Goal: Transaction & Acquisition: Purchase product/service

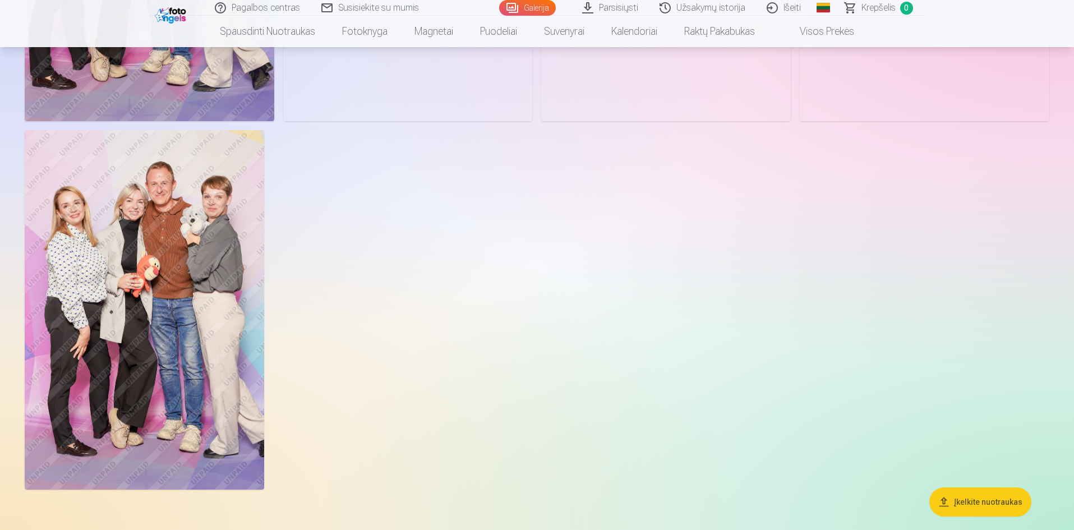
scroll to position [1178, 0]
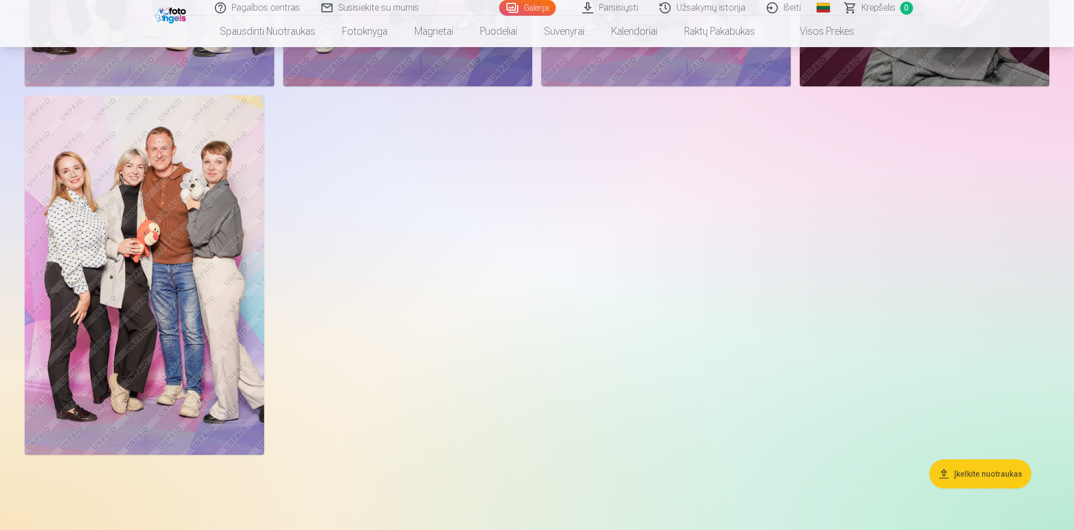
click at [149, 341] on img at bounding box center [145, 274] width 240 height 359
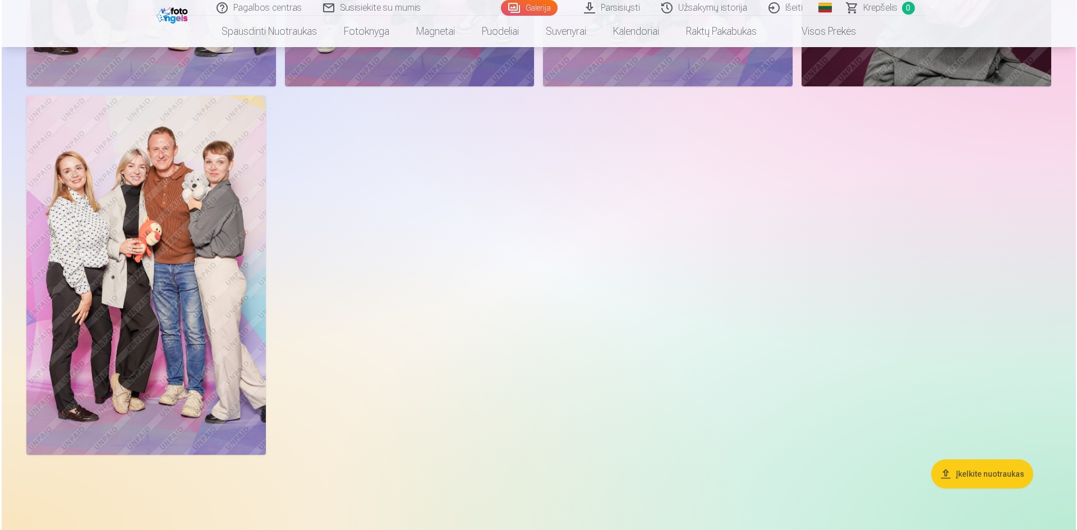
scroll to position [1180, 0]
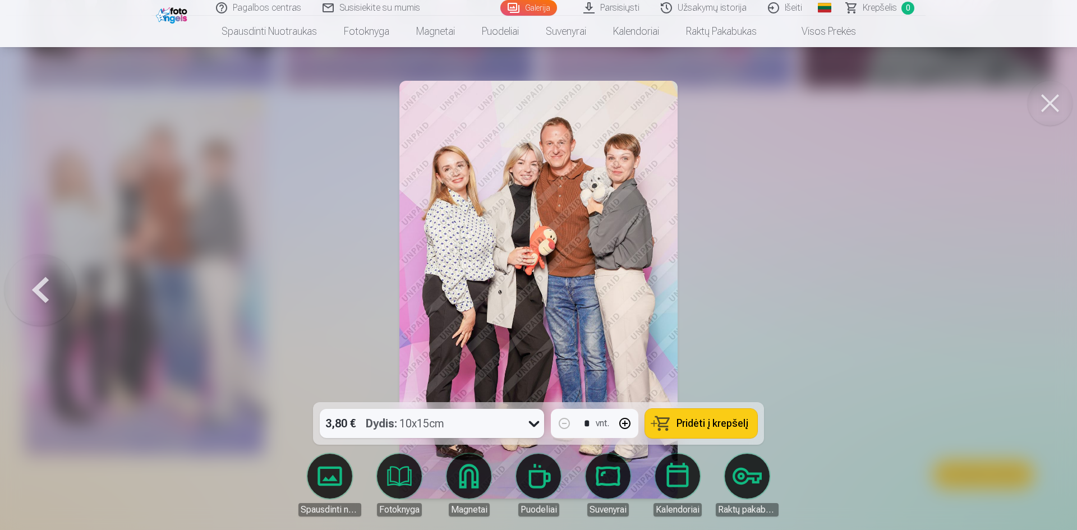
click at [698, 425] on span "Pridėti į krepšelį" at bounding box center [713, 424] width 72 height 10
click at [1047, 115] on button at bounding box center [1050, 103] width 45 height 45
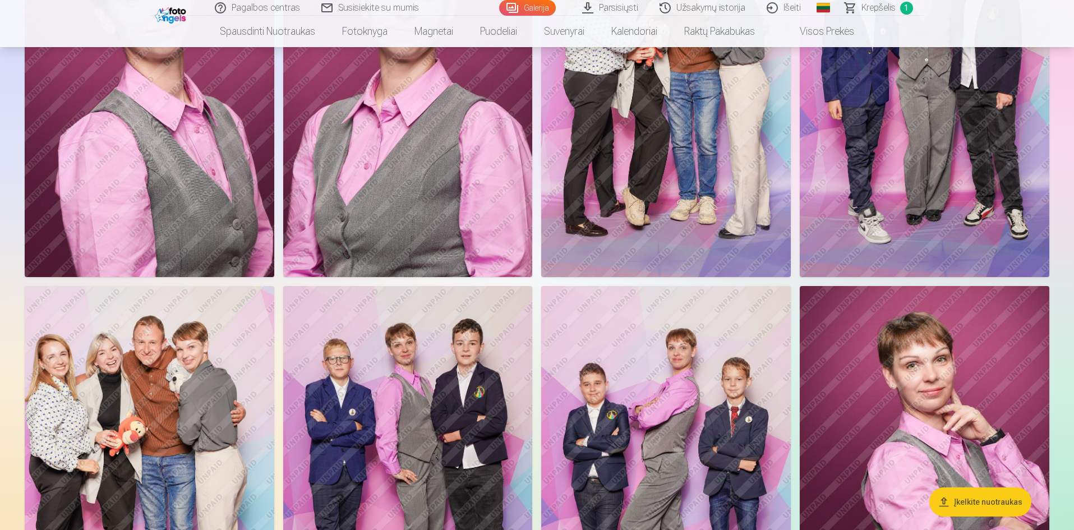
scroll to position [617, 0]
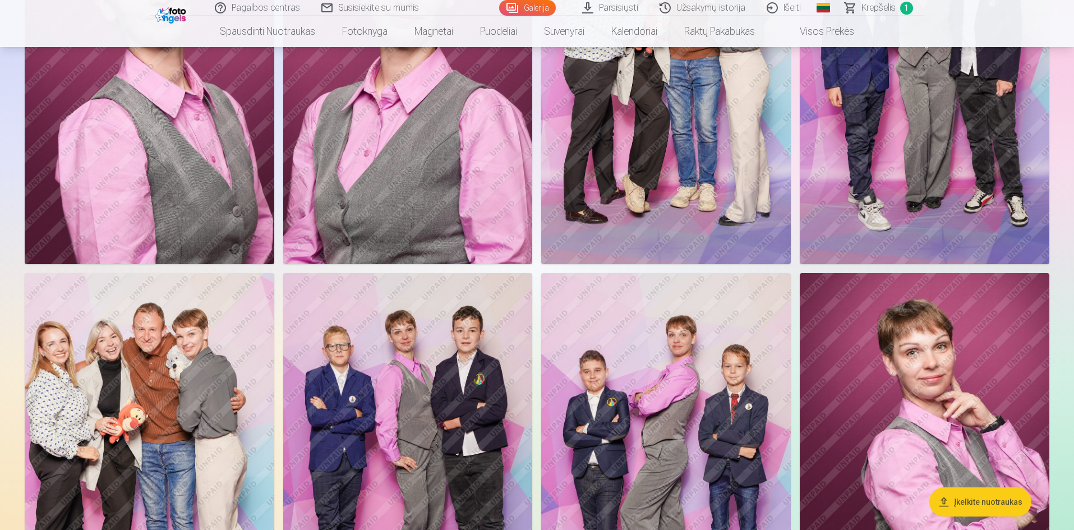
click at [610, 195] on img at bounding box center [666, 76] width 250 height 374
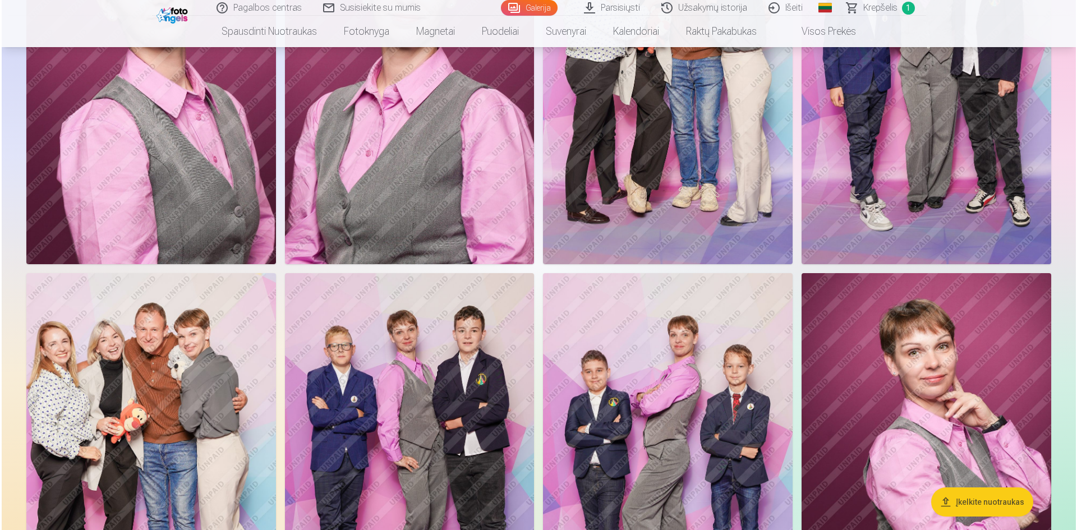
scroll to position [618, 0]
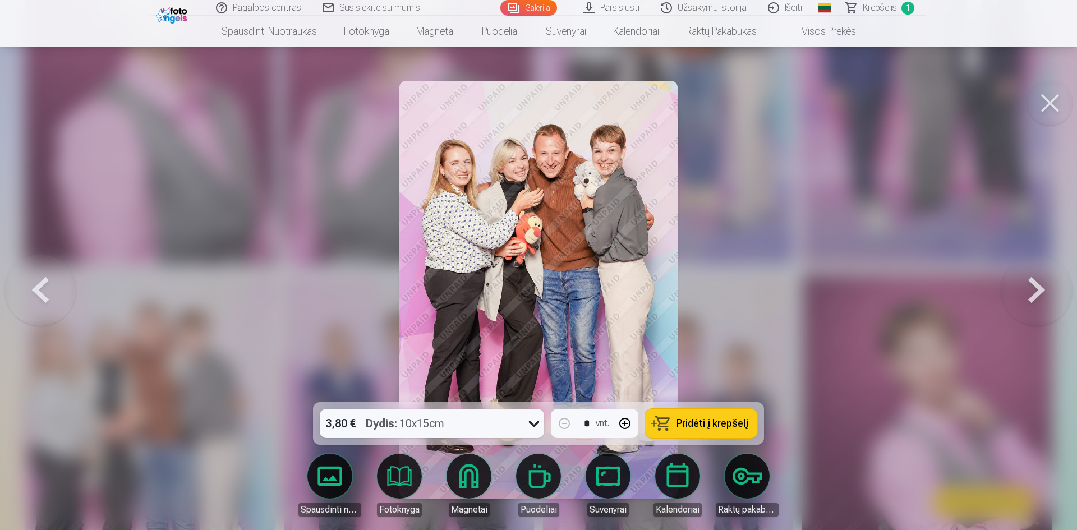
drag, startPoint x: 1048, startPoint y: 104, endPoint x: 1042, endPoint y: 104, distance: 6.2
click at [1047, 104] on button at bounding box center [1050, 103] width 45 height 45
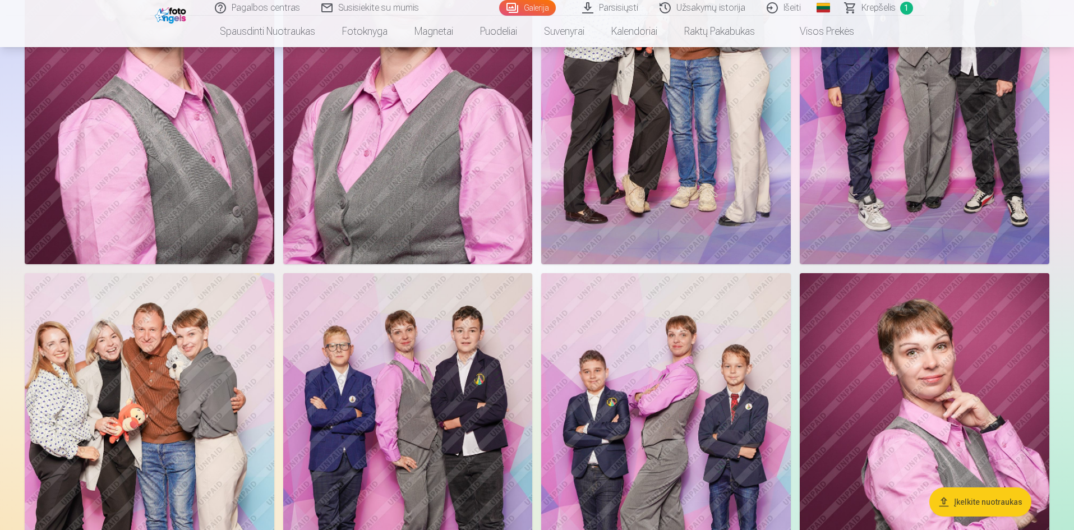
click at [187, 400] on img at bounding box center [150, 460] width 250 height 374
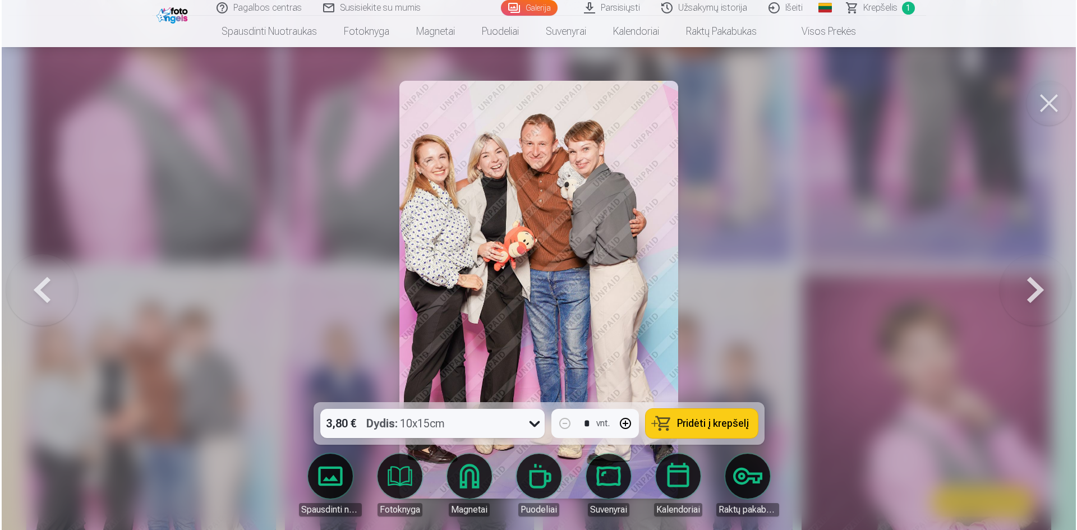
scroll to position [618, 0]
click at [1037, 284] on button at bounding box center [1037, 289] width 72 height 203
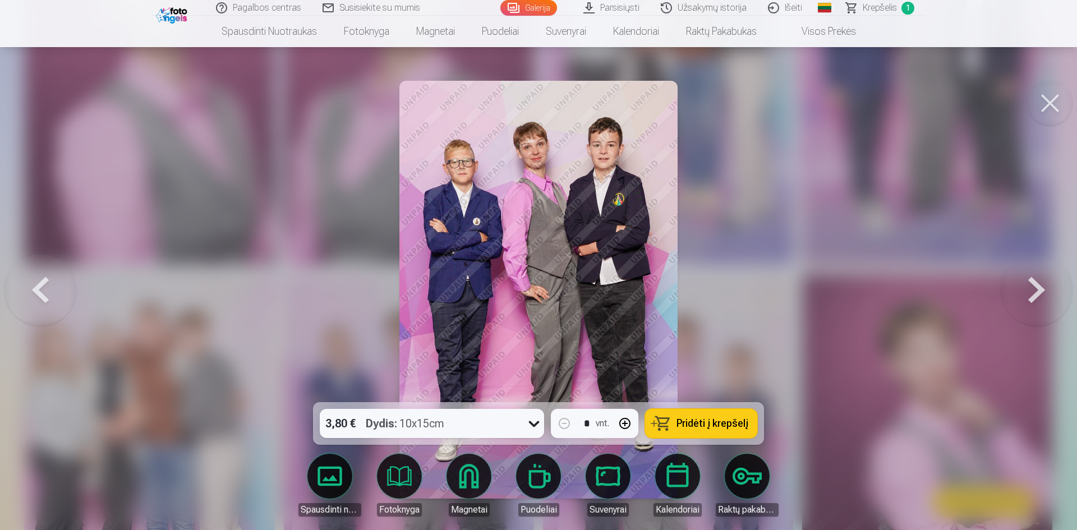
click at [1036, 284] on button at bounding box center [1037, 289] width 72 height 203
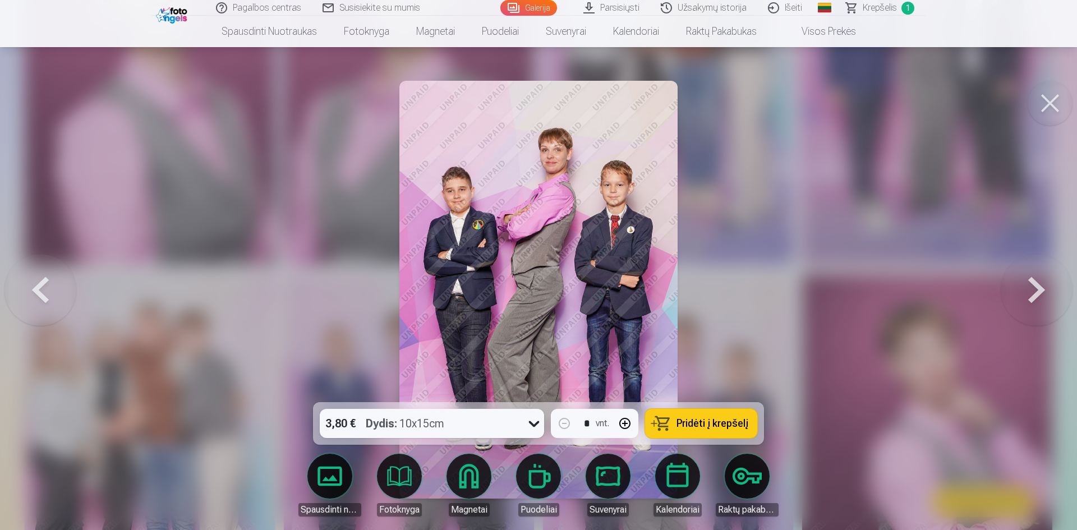
click at [1036, 284] on button at bounding box center [1037, 289] width 72 height 203
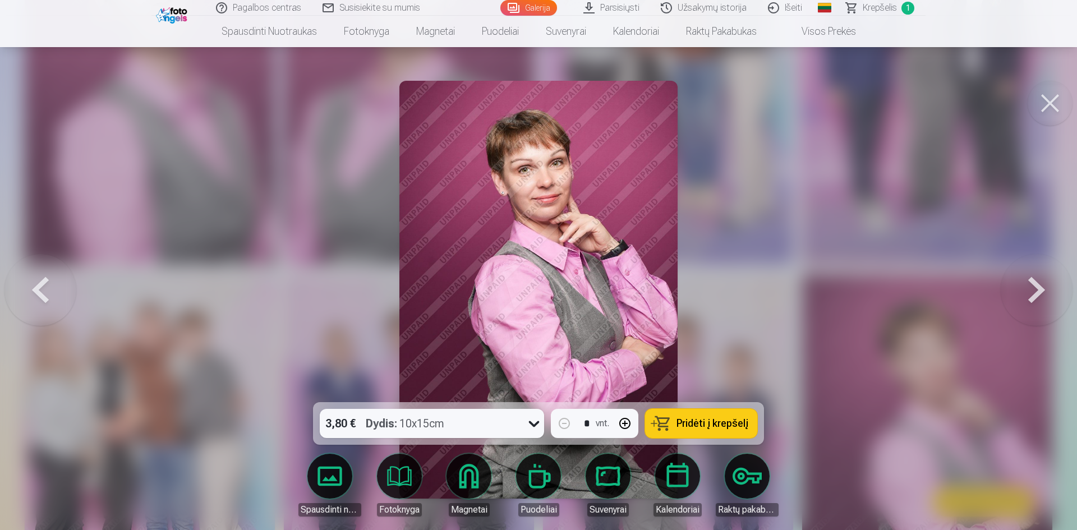
click at [1049, 110] on button at bounding box center [1050, 103] width 45 height 45
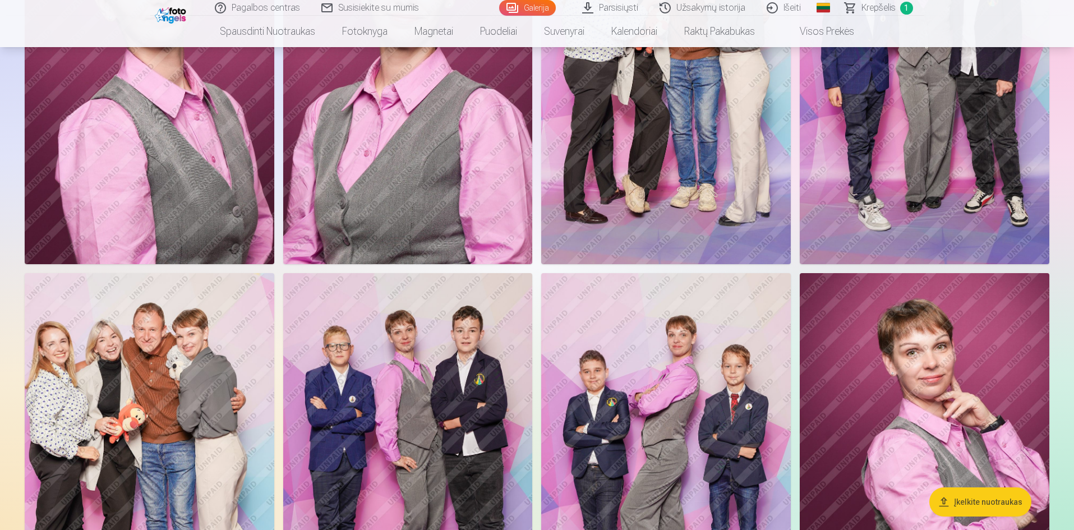
click at [580, 222] on img at bounding box center [666, 76] width 250 height 374
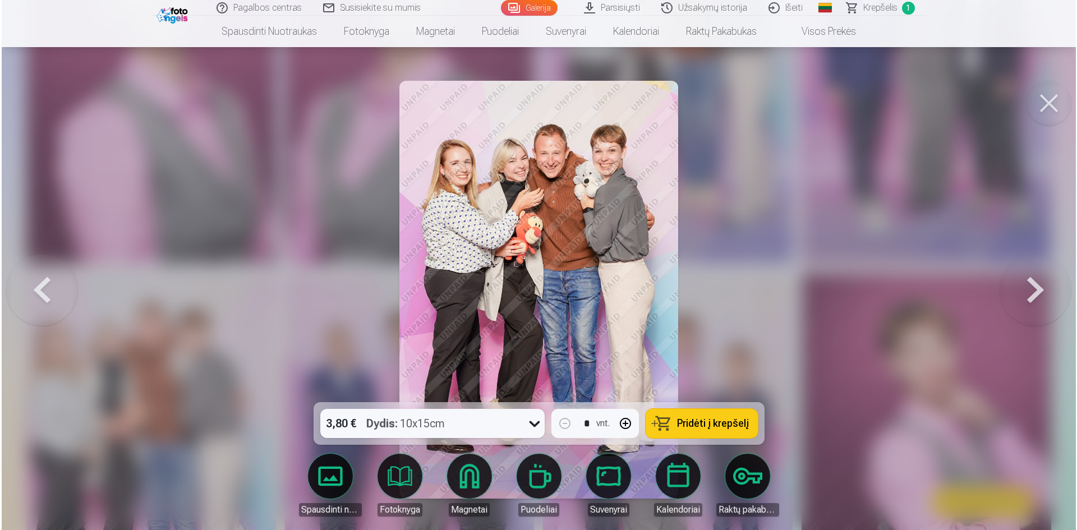
scroll to position [618, 0]
click at [734, 427] on span "Pridėti į krepšelį" at bounding box center [713, 424] width 72 height 10
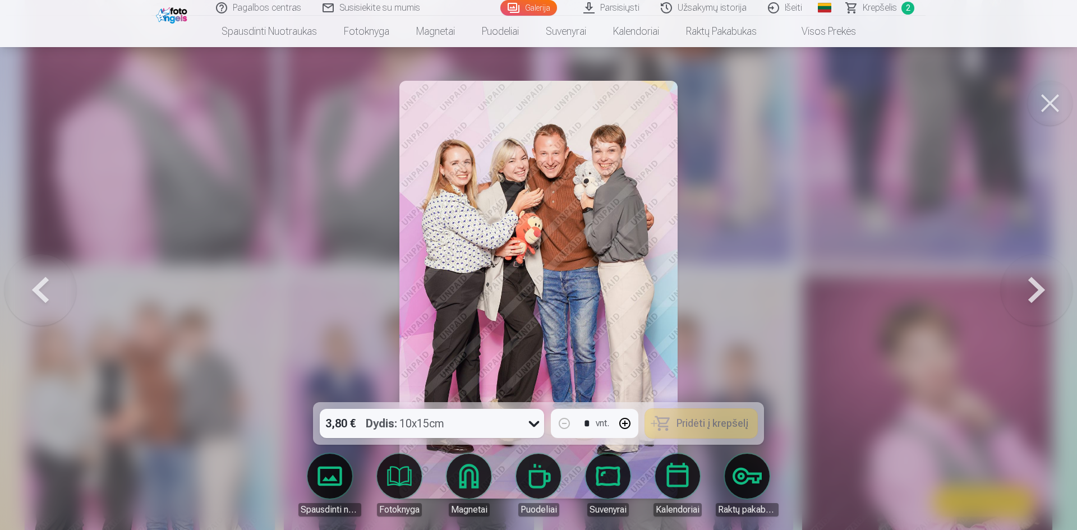
click at [1049, 106] on button at bounding box center [1050, 103] width 45 height 45
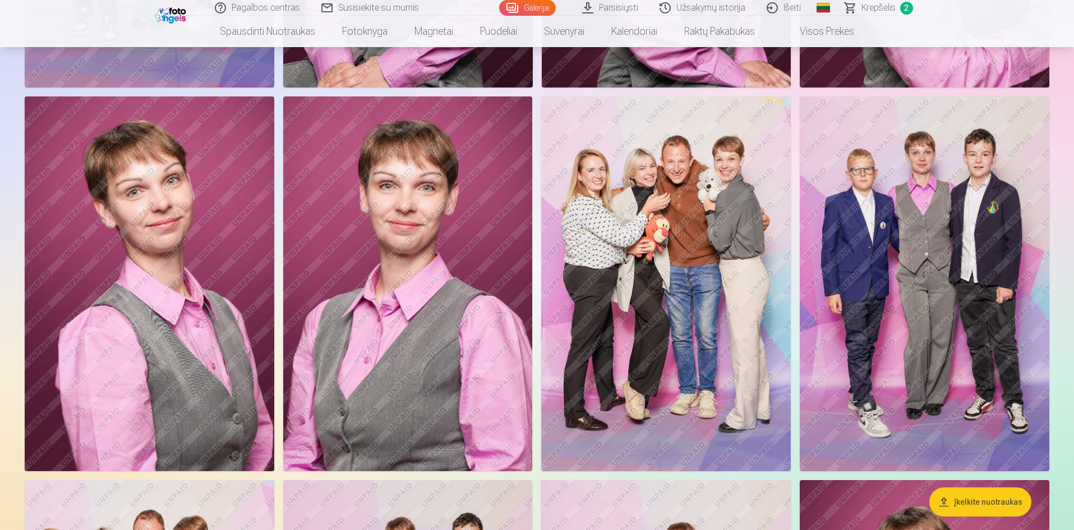
scroll to position [393, 0]
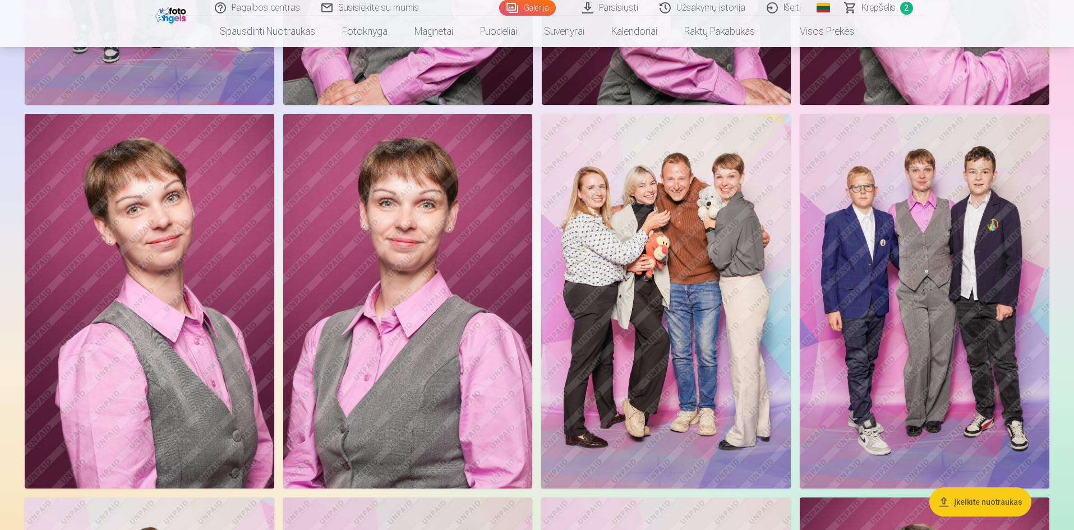
click at [151, 369] on img at bounding box center [150, 301] width 250 height 374
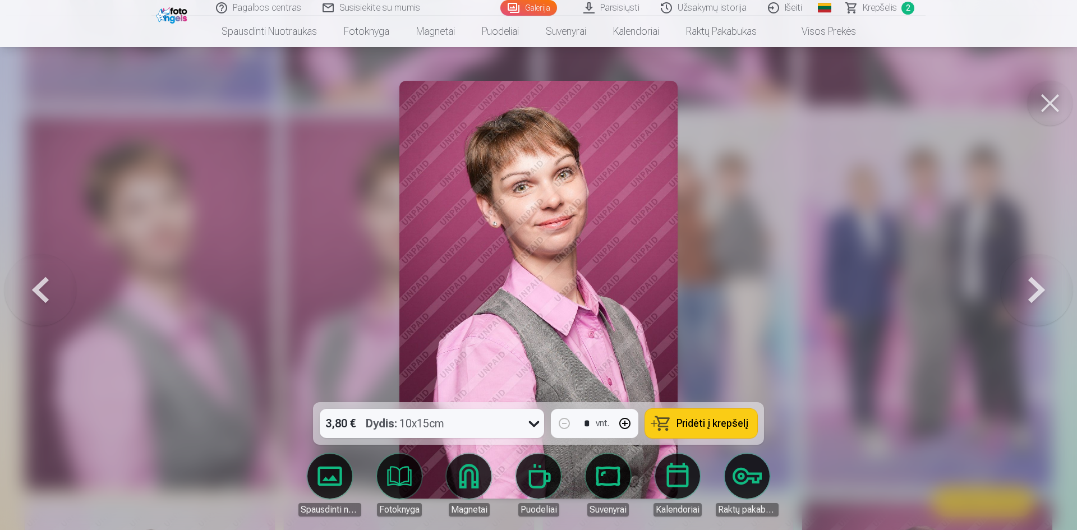
click at [725, 429] on span "Pridėti į krepšelį" at bounding box center [713, 424] width 72 height 10
click at [1058, 104] on button at bounding box center [1050, 103] width 45 height 45
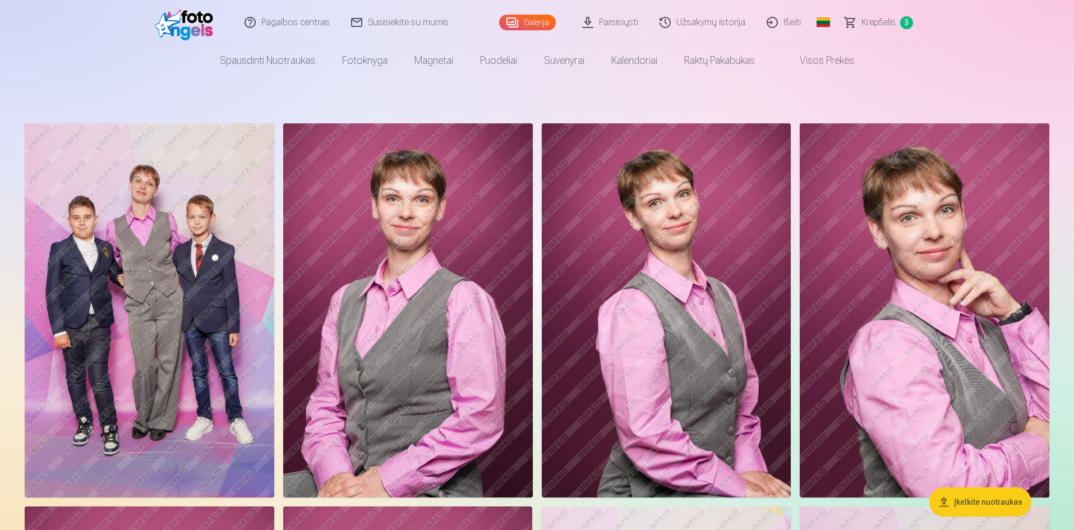
click at [884, 28] on span "Krepšelis" at bounding box center [879, 22] width 34 height 13
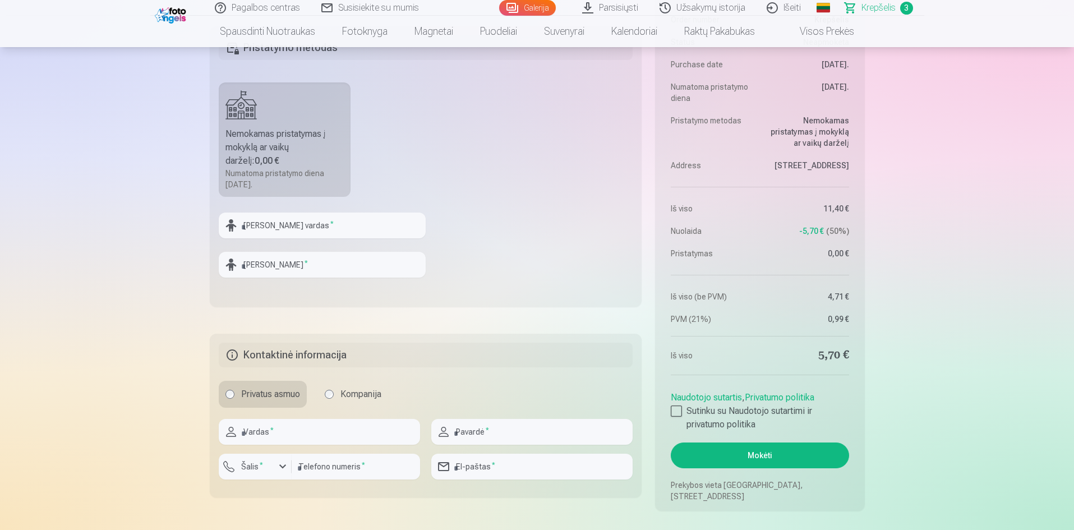
scroll to position [617, 0]
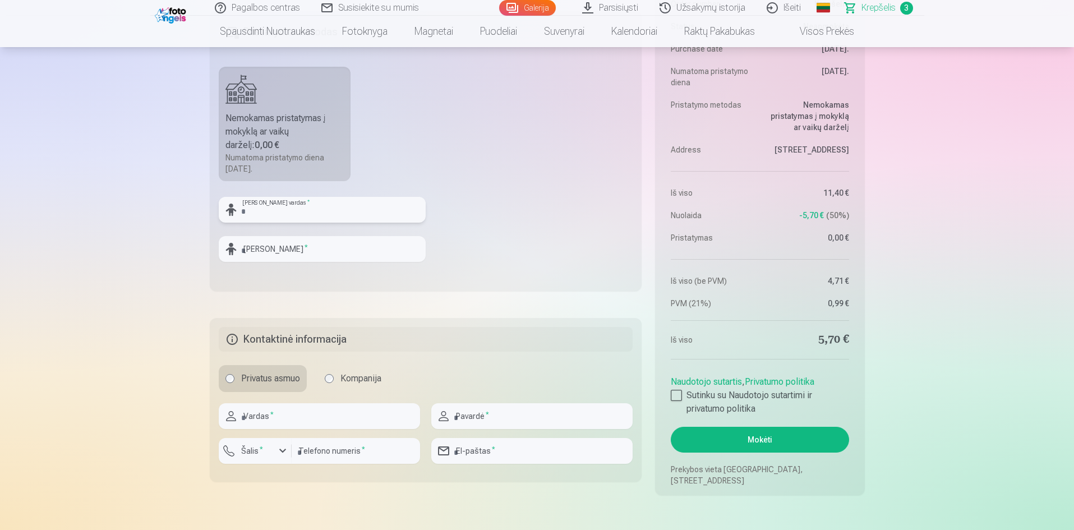
click at [301, 219] on input "text" at bounding box center [322, 210] width 207 height 26
type input "******"
type input "**********"
click at [284, 421] on input "text" at bounding box center [319, 416] width 201 height 26
type input "******"
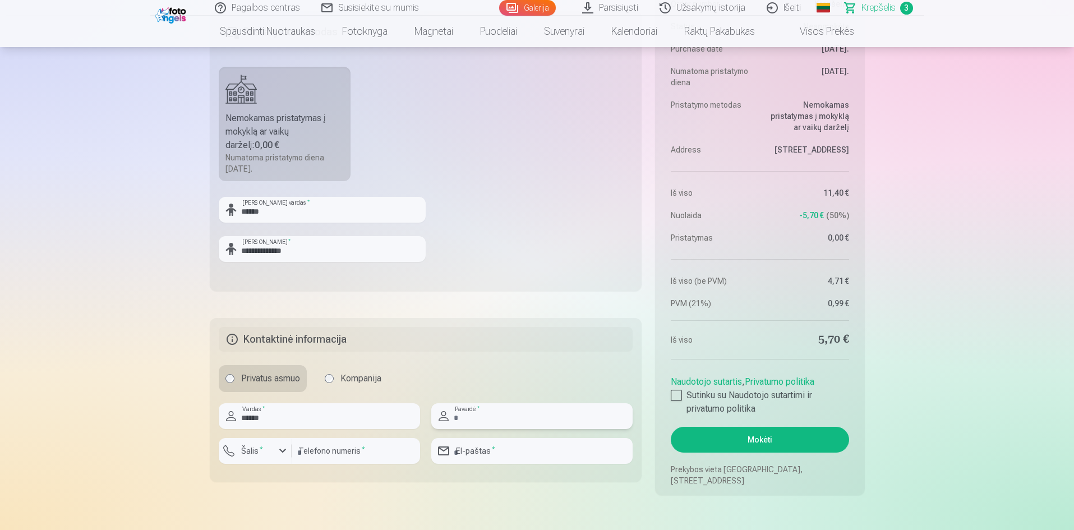
type input "**********"
type input "*********"
type input "**********"
click at [283, 452] on div "button" at bounding box center [282, 450] width 13 height 13
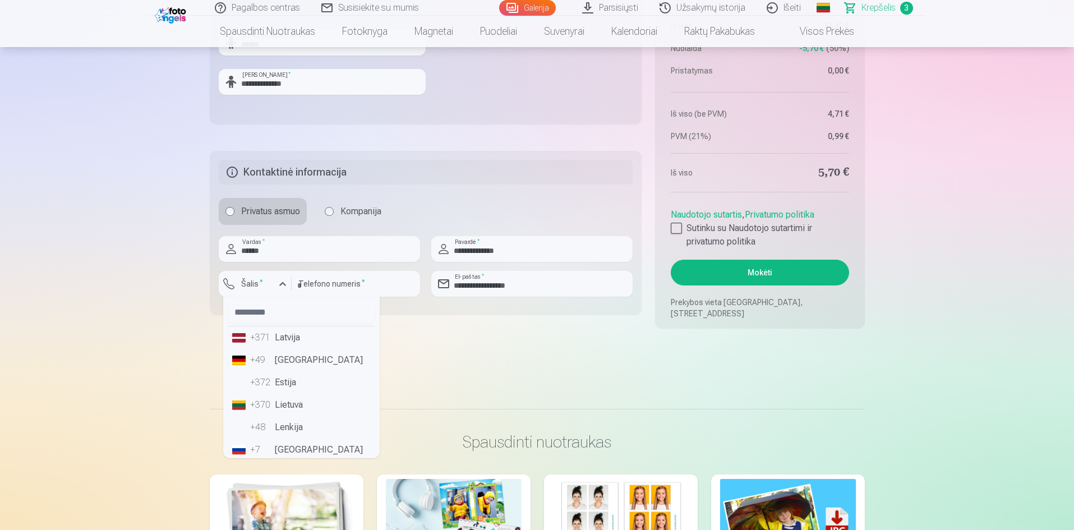
scroll to position [785, 0]
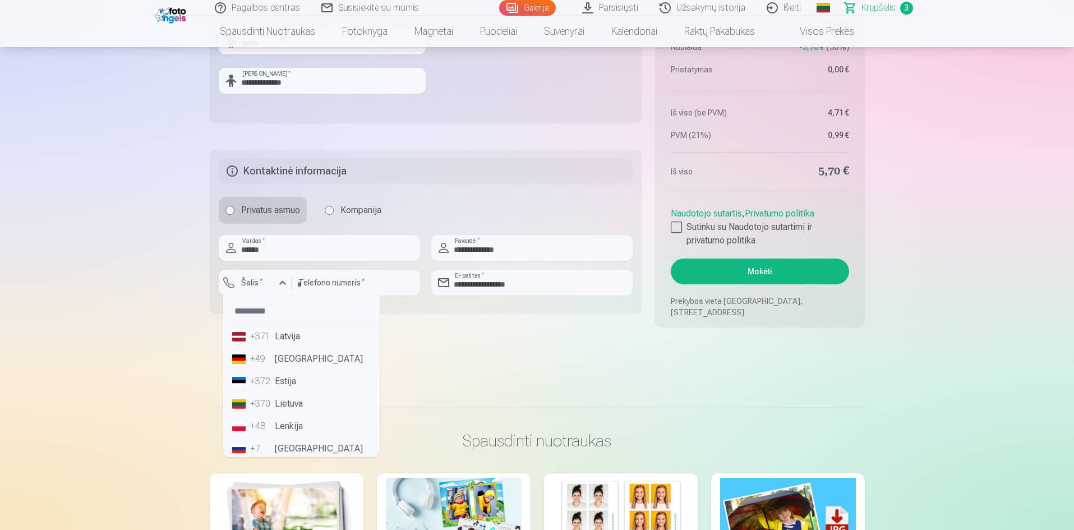
click at [281, 405] on li "+370 Lietuva" at bounding box center [302, 404] width 148 height 22
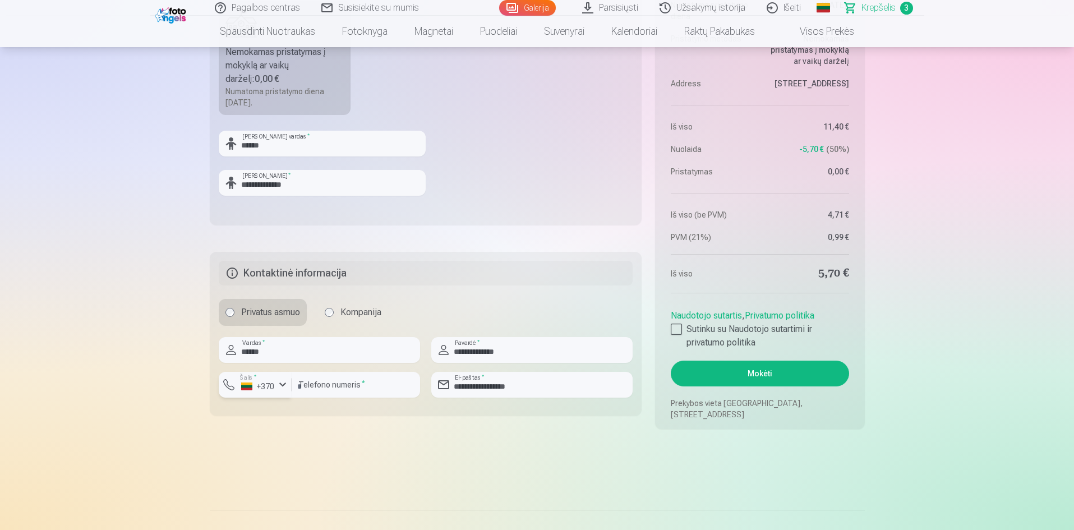
scroll to position [673, 0]
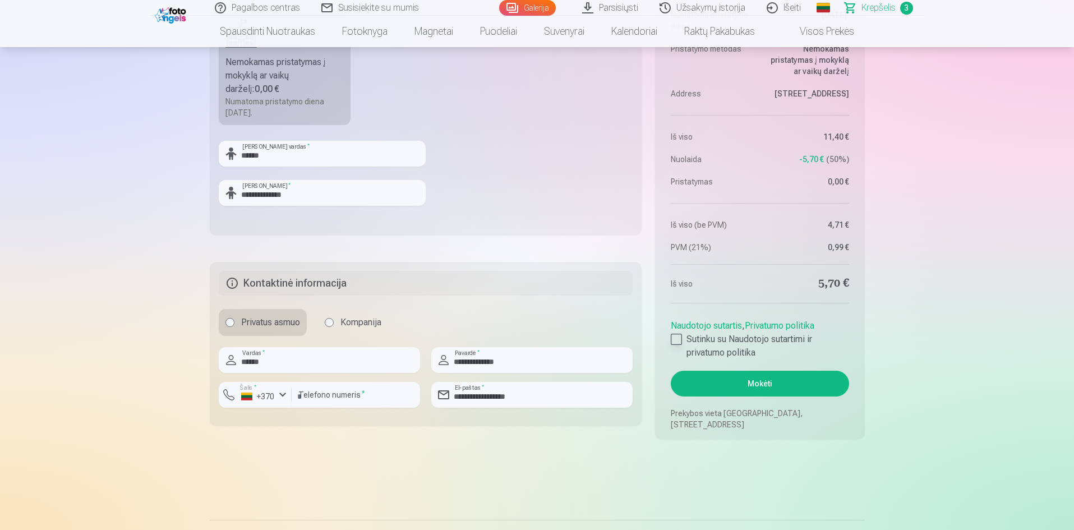
click at [674, 339] on div at bounding box center [676, 339] width 11 height 11
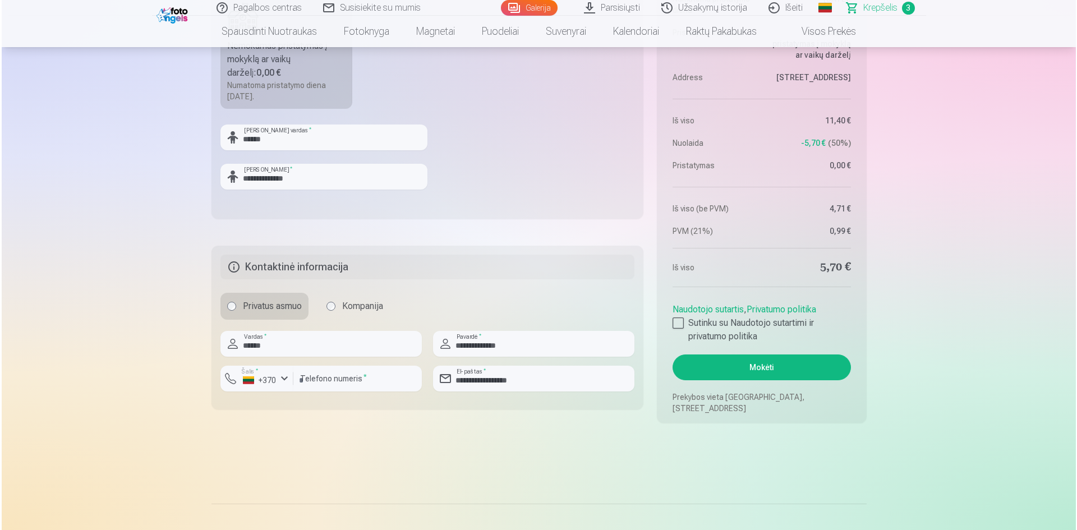
scroll to position [898, 0]
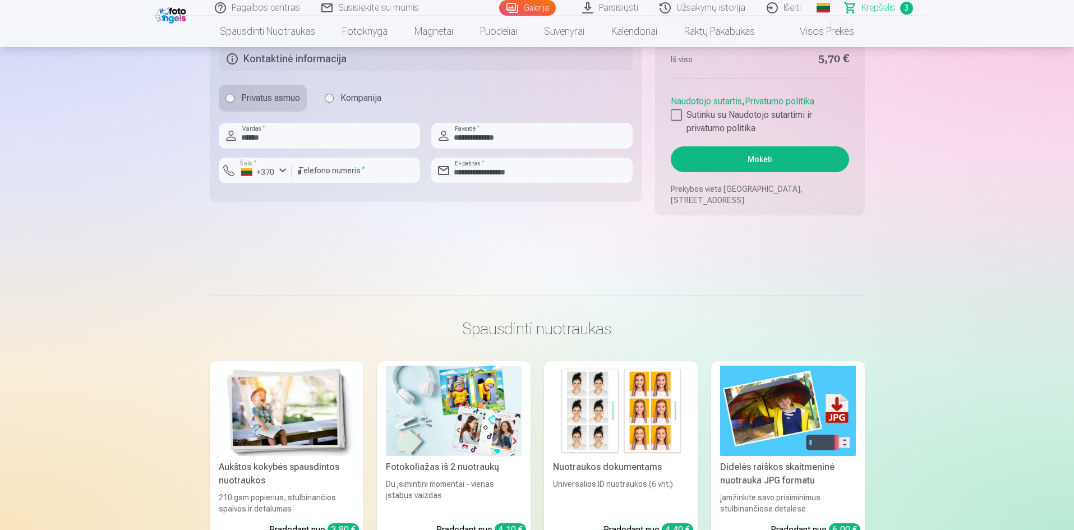
click at [796, 155] on button "Mokėti" at bounding box center [760, 159] width 178 height 26
